Goal: Navigation & Orientation: Find specific page/section

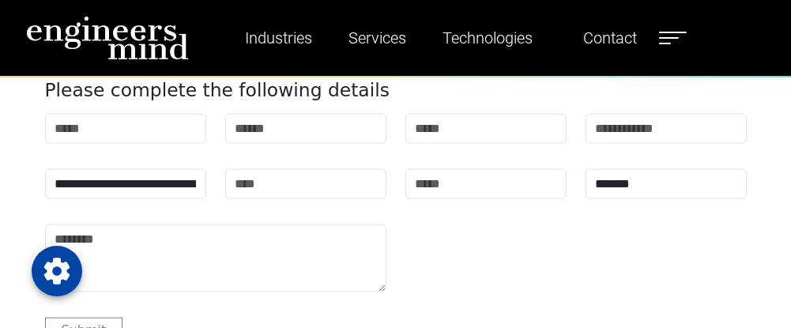
scroll to position [4665, 0]
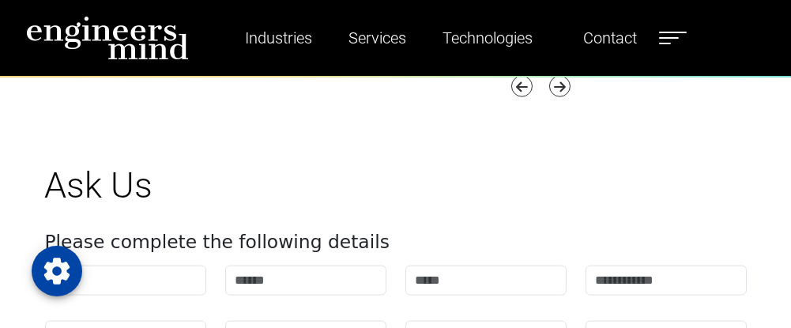
click at [365, 62] on link "More" at bounding box center [358, 49] width 81 height 26
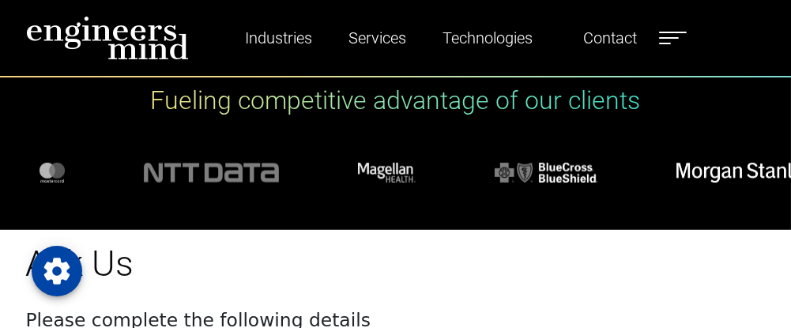
scroll to position [2767, 0]
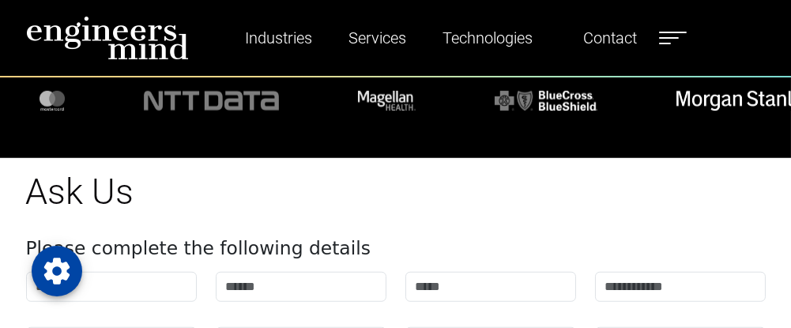
click at [671, 36] on label at bounding box center [673, 38] width 28 height 21
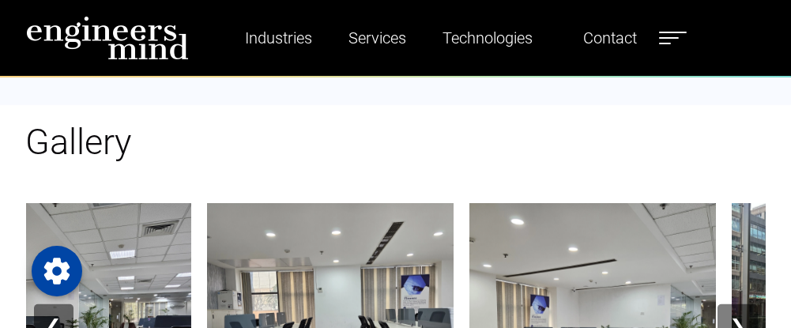
scroll to position [1423, 0]
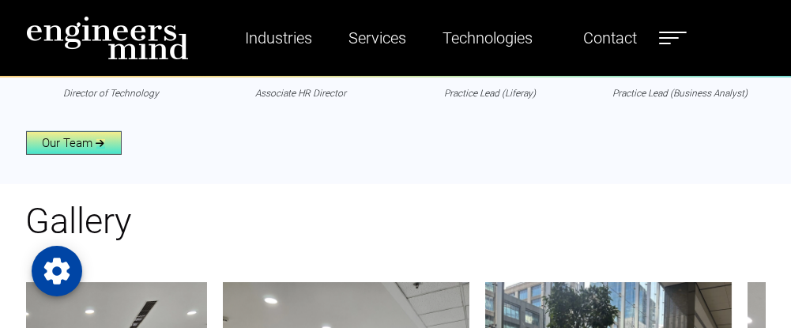
click at [98, 149] on icon at bounding box center [100, 143] width 9 height 9
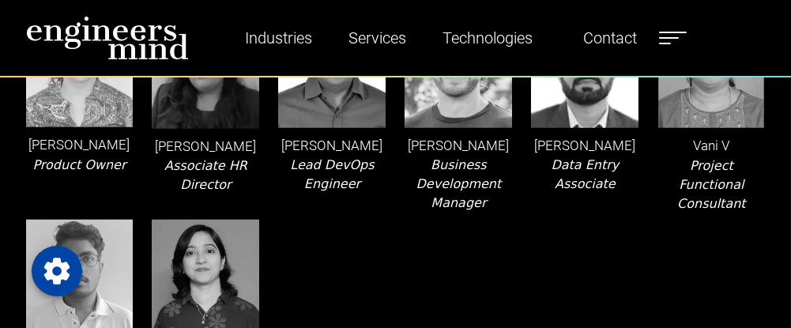
scroll to position [3321, 0]
